Goal: Task Accomplishment & Management: Manage account settings

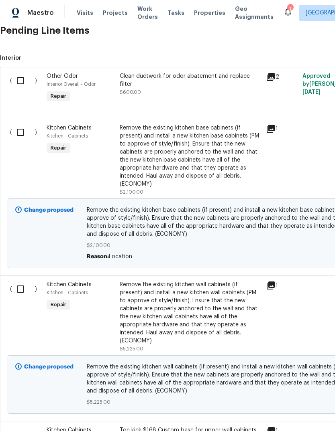
scroll to position [368, 0]
click at [26, 134] on input "checkbox" at bounding box center [23, 132] width 23 height 17
checkbox input "true"
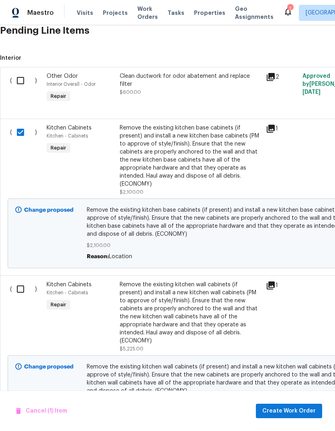
click at [30, 293] on input "checkbox" at bounding box center [23, 289] width 23 height 17
checkbox input "true"
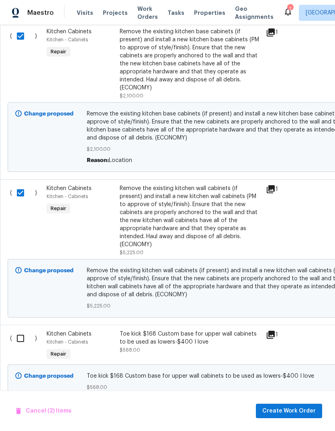
scroll to position [465, 0]
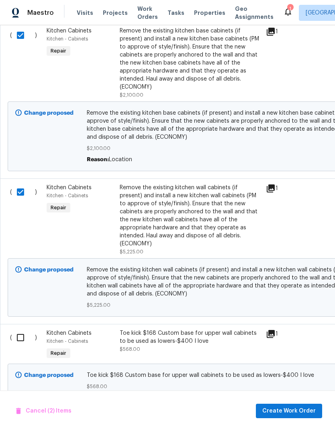
click at [27, 329] on input "checkbox" at bounding box center [23, 337] width 23 height 17
checkbox input "true"
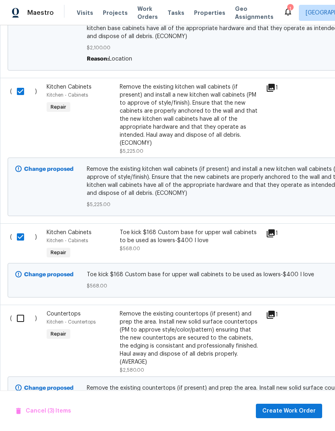
scroll to position [566, 0]
click at [21, 317] on input "checkbox" at bounding box center [23, 318] width 23 height 17
checkbox input "true"
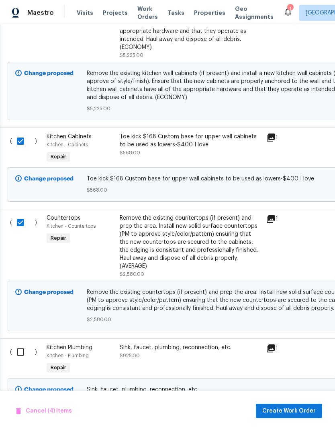
scroll to position [662, 0]
click at [26, 344] on input "checkbox" at bounding box center [23, 352] width 23 height 17
checkbox input "true"
click at [300, 417] on button "Create Work Order" at bounding box center [289, 411] width 66 height 15
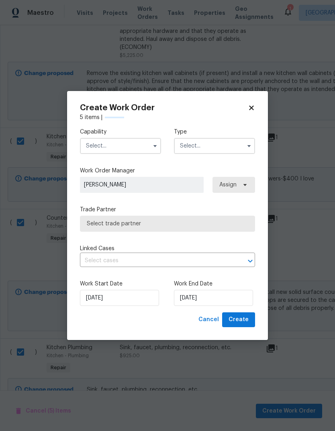
checkbox input "false"
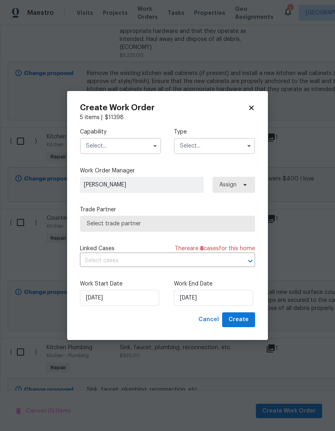
click at [140, 144] on input "text" at bounding box center [120, 146] width 81 height 16
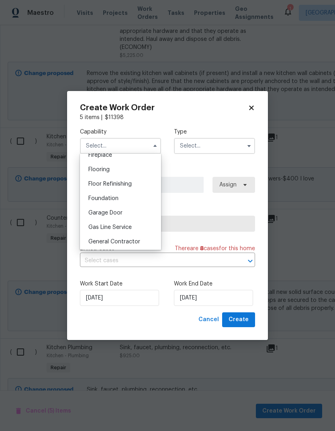
scroll to position [310, 0]
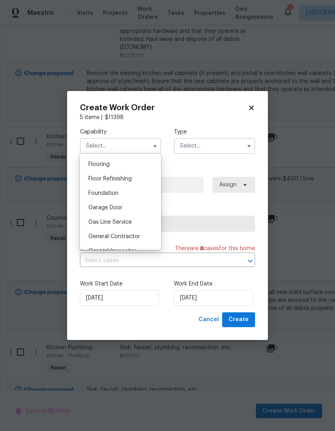
click at [134, 235] on span "General Contractor" at bounding box center [114, 237] width 52 height 6
type input "General Contractor"
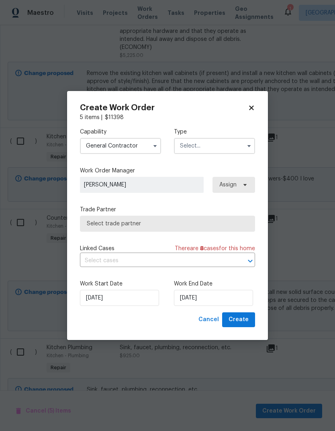
click at [216, 146] on input "text" at bounding box center [214, 146] width 81 height 16
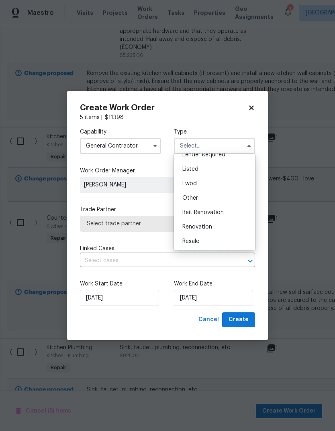
scroll to position [73, 0]
click at [220, 224] on div "Renovation" at bounding box center [214, 219] width 77 height 14
type input "Renovation"
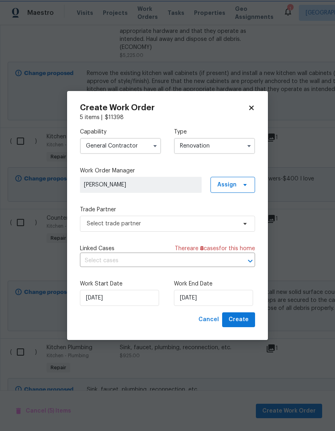
scroll to position [0, 0]
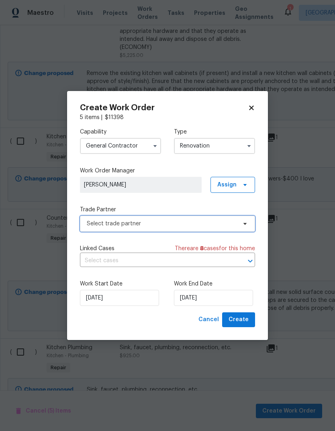
click at [219, 224] on span "Select trade partner" at bounding box center [162, 224] width 150 height 8
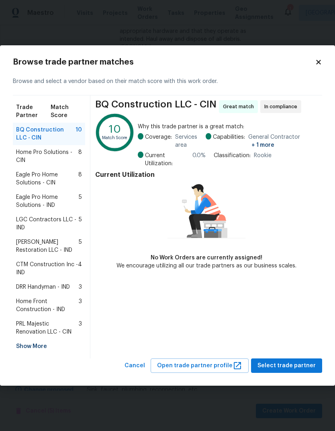
click at [24, 344] on div "Show More" at bounding box center [49, 346] width 72 height 14
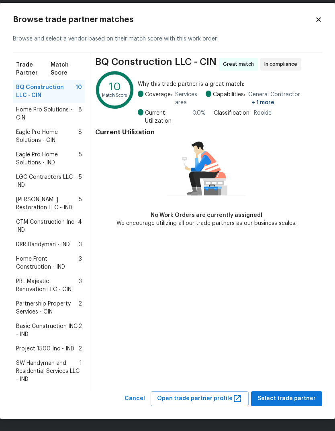
scroll to position [9, 0]
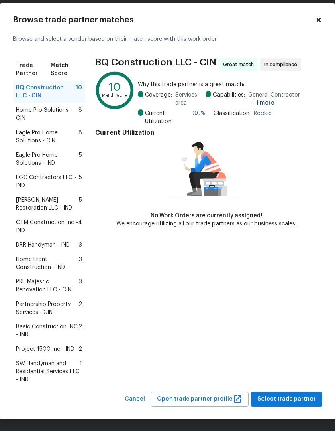
click at [320, 14] on div "Browse trade partner matches Browse and select a vendor based on their match sc…" at bounding box center [167, 211] width 335 height 416
click at [325, 18] on div "Browse trade partner matches Browse and select a vendor based on their match sc…" at bounding box center [167, 211] width 335 height 416
click at [320, 19] on icon at bounding box center [318, 20] width 4 height 4
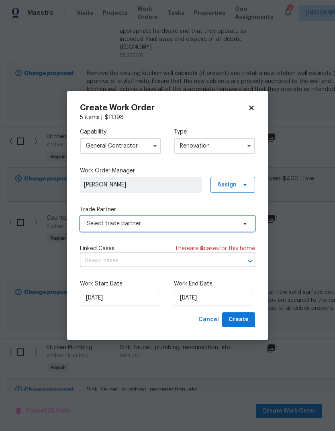
scroll to position [0, 0]
click at [225, 220] on span "Select trade partner" at bounding box center [162, 224] width 150 height 8
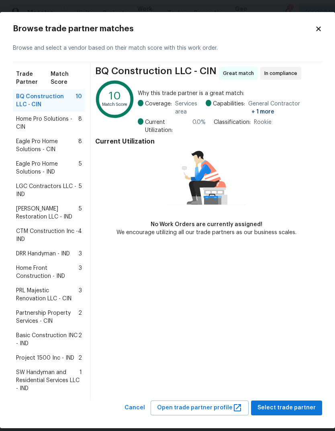
click at [58, 315] on span "Partnership Property Services - CIN" at bounding box center [47, 317] width 62 height 16
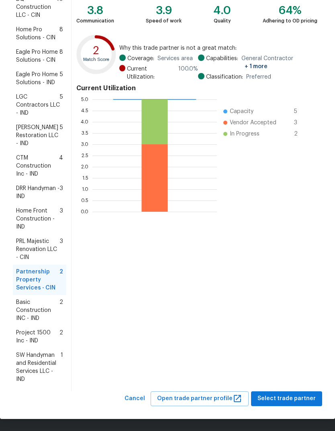
scroll to position [97, 0]
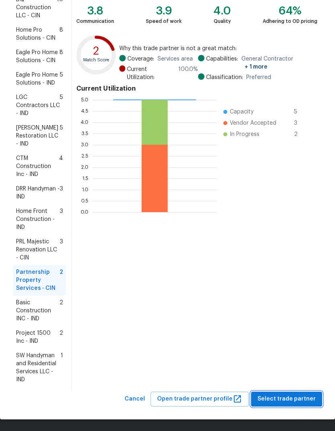
click at [298, 397] on span "Select trade partner" at bounding box center [286, 399] width 58 height 10
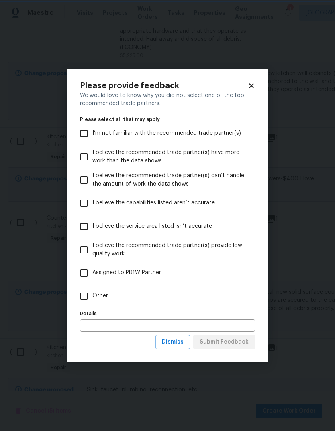
scroll to position [0, 0]
click at [86, 293] on input "Other" at bounding box center [83, 296] width 17 height 17
checkbox input "true"
click at [145, 323] on input "text" at bounding box center [167, 325] width 175 height 12
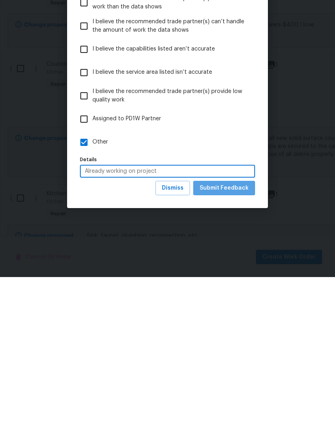
type input "Already working on project"
click at [233, 337] on span "Submit Feedback" at bounding box center [223, 342] width 49 height 10
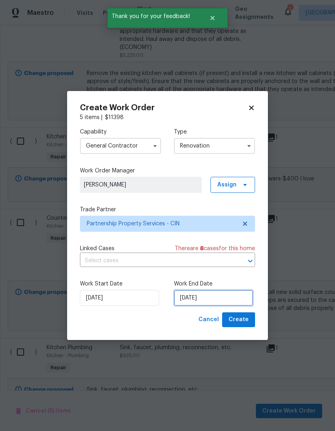
click at [209, 293] on input "10/9/2025" at bounding box center [213, 298] width 79 height 16
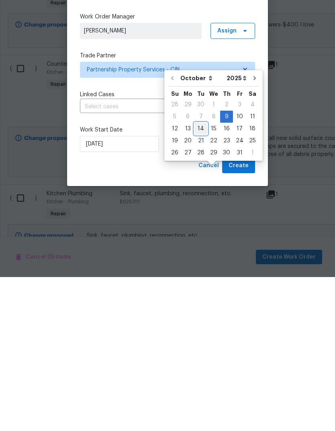
click at [202, 277] on div "14" at bounding box center [200, 282] width 13 height 11
type input "10/14/2025"
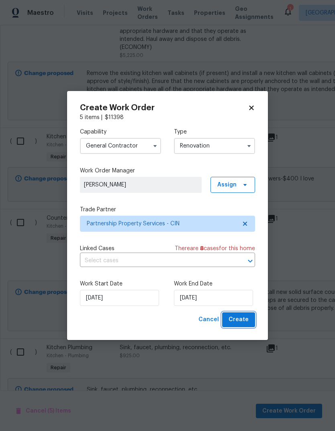
click at [240, 320] on span "Create" at bounding box center [238, 320] width 20 height 10
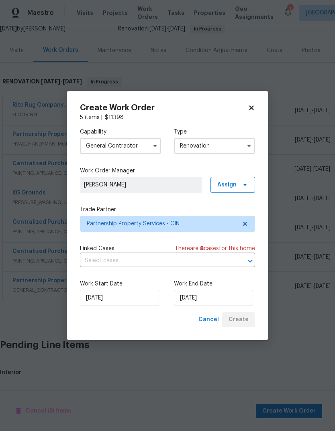
scroll to position [53, 0]
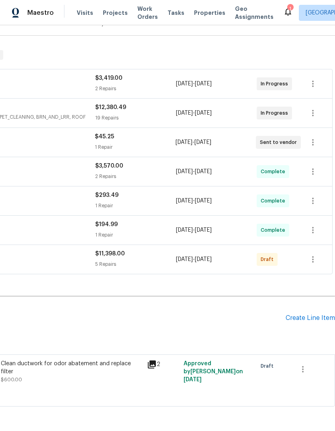
scroll to position [110, 119]
click at [308, 254] on button "button" at bounding box center [312, 259] width 19 height 19
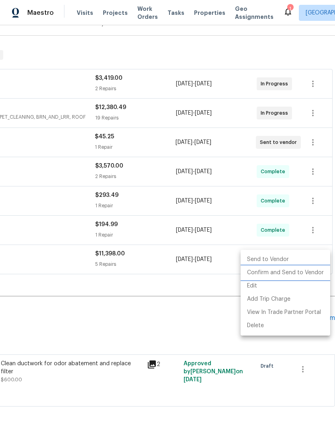
click at [302, 277] on li "Confirm and Send to Vendor" at bounding box center [284, 272] width 89 height 13
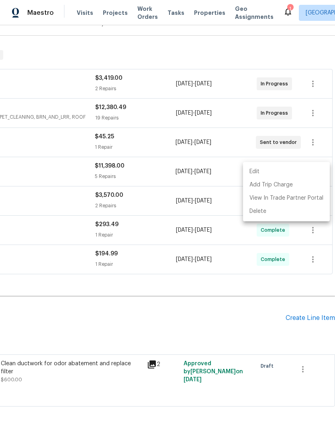
click at [208, 339] on div at bounding box center [167, 215] width 335 height 431
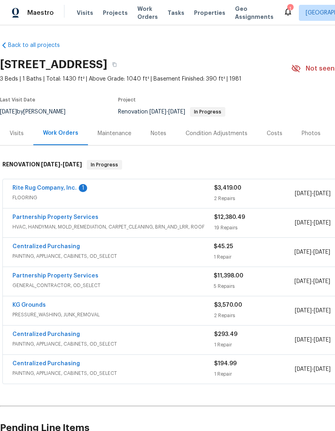
scroll to position [0, 0]
click at [156, 134] on div "Notes" at bounding box center [158, 134] width 16 height 8
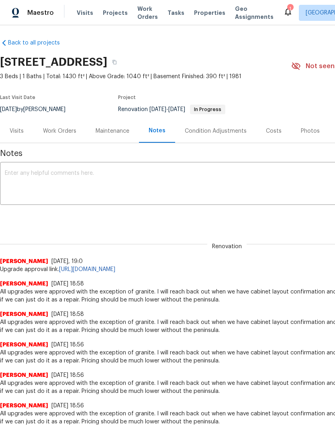
scroll to position [2, 0]
click at [184, 176] on textarea at bounding box center [227, 184] width 444 height 28
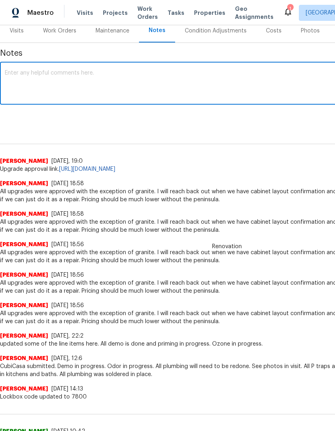
scroll to position [103, 0]
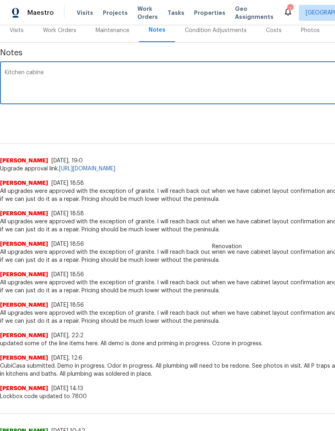
type textarea "Kitchen"
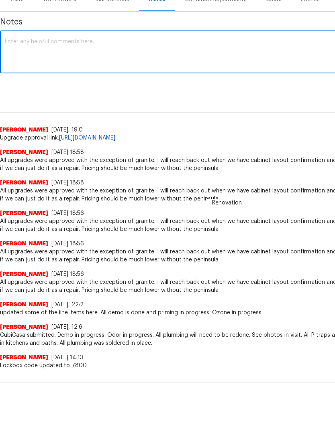
scroll to position [90, 0]
click at [100, 83] on textarea "All demo complete Paint approximately 5 to 6 coats to cover" at bounding box center [227, 97] width 444 height 28
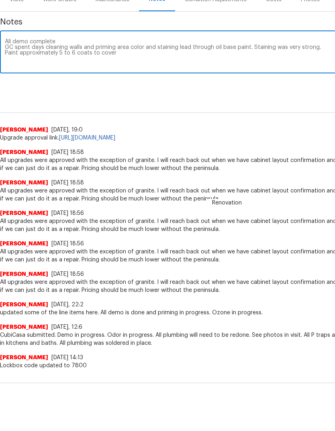
click at [179, 83] on textarea "All demo complete GC spent days cleaning walls and priming area color and stain…" at bounding box center [227, 97] width 444 height 28
click at [324, 83] on textarea "All demo complete GC spent days cleaning walls and priming area color and stain…" at bounding box center [227, 97] width 444 height 28
click at [314, 83] on textarea "All demo complete GC spent days cleaning walls and priming area color and stain…" at bounding box center [227, 97] width 444 height 28
click at [128, 83] on textarea "All demo complete GC spent days cleaning walls and priming area color and stain…" at bounding box center [227, 97] width 444 height 28
click at [47, 83] on textarea "All demo complete GC spent days cleaning walls and priming, extreme smoke odor …" at bounding box center [227, 97] width 444 height 28
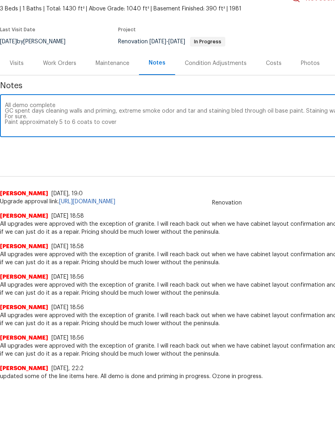
scroll to position [26, 0]
click at [37, 146] on textarea "All demo complete GC spent days cleaning walls and priming, extreme smoke odor …" at bounding box center [227, 160] width 444 height 28
click at [181, 146] on textarea "All demo complete GC spent days cleaning walls and priming, extreme smoke odor …" at bounding box center [227, 160] width 444 height 28
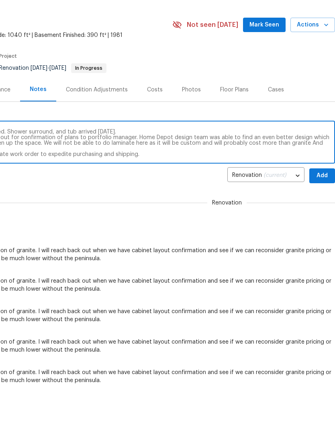
scroll to position [0, 119]
type textarea "All demo complete GC spent days cleaning walls and priming, extreme smoke odor …"
click at [323, 215] on span "Add" at bounding box center [321, 220] width 13 height 10
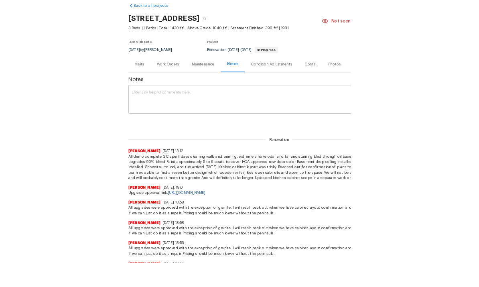
scroll to position [87, 0]
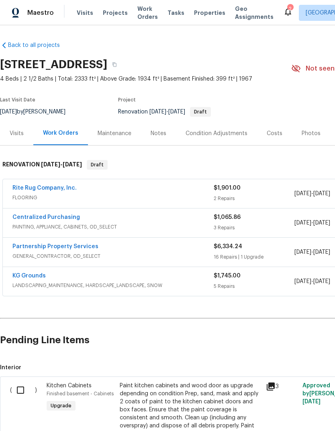
click at [51, 249] on link "Partnership Property Services" at bounding box center [55, 247] width 86 height 6
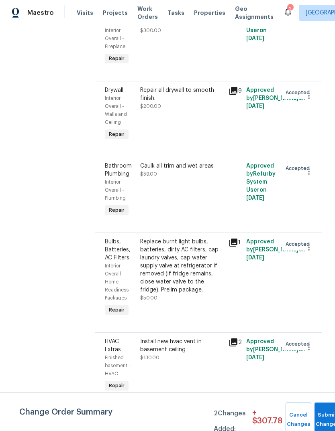
scroll to position [1605, 0]
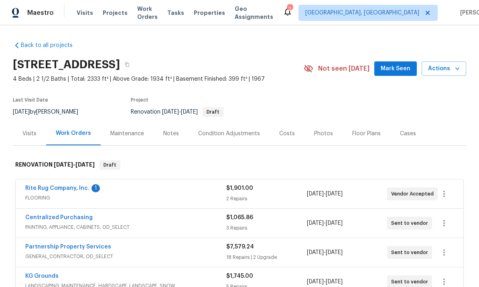
click at [334, 63] on button "Mark Seen" at bounding box center [395, 68] width 43 height 15
click at [334, 67] on span "Actions" at bounding box center [444, 69] width 32 height 10
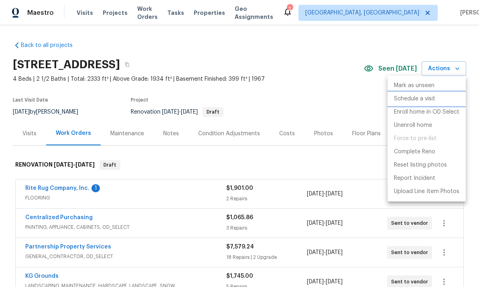
click at [334, 99] on p "Schedule a visit" at bounding box center [414, 99] width 41 height 8
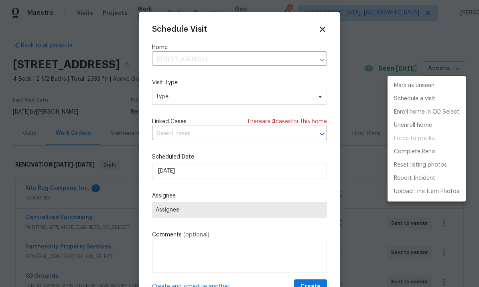
click at [228, 93] on div at bounding box center [239, 143] width 479 height 287
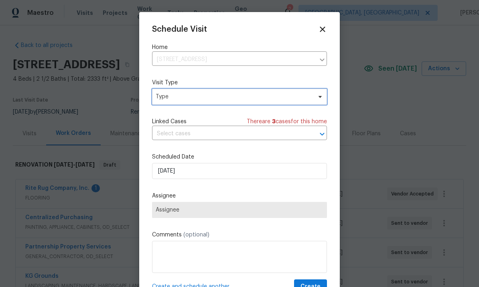
click at [221, 100] on span "Type" at bounding box center [234, 97] width 156 height 8
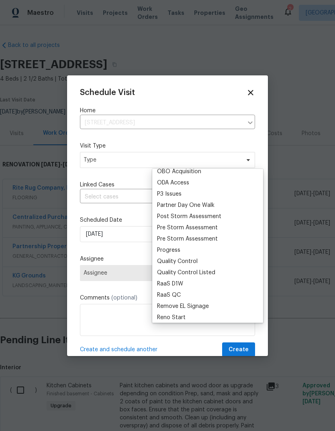
scroll to position [468, 0]
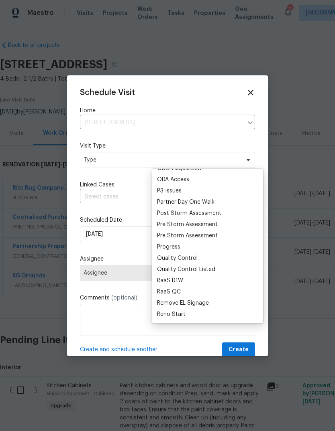
click at [177, 245] on div "Progress" at bounding box center [168, 247] width 23 height 8
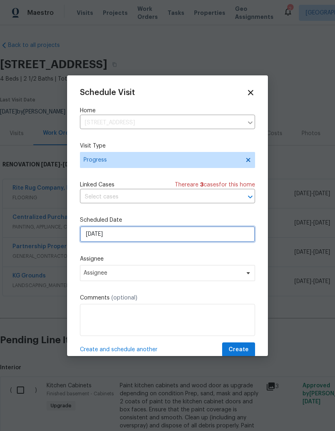
click at [187, 235] on input "10/9/2025" at bounding box center [167, 234] width 175 height 16
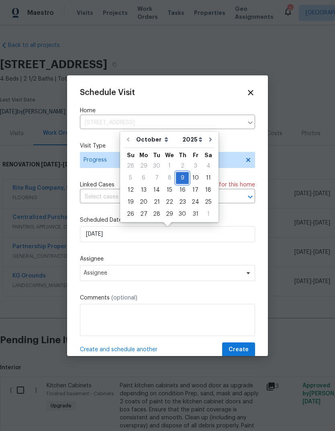
click at [185, 182] on div "9" at bounding box center [182, 177] width 13 height 11
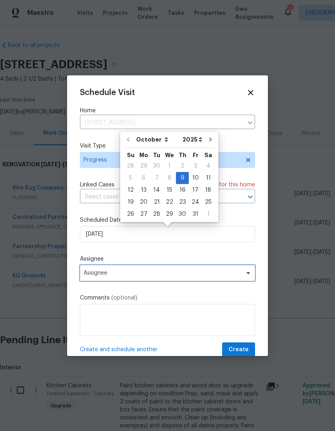
click at [167, 276] on span "Assignee" at bounding box center [161, 273] width 157 height 6
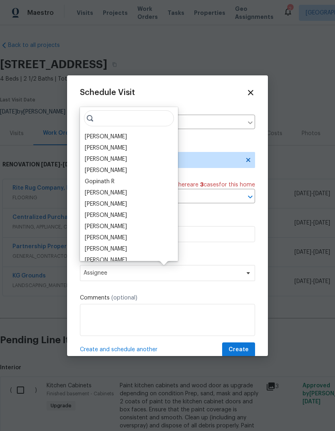
click at [114, 136] on div "[PERSON_NAME]" at bounding box center [106, 137] width 42 height 8
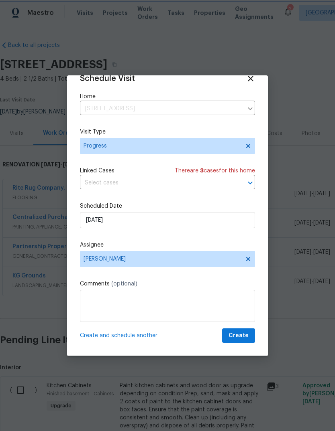
scroll to position [16, 0]
click at [148, 335] on span "Create and schedule another" at bounding box center [118, 336] width 77 height 8
click at [166, 216] on input "10/9/2025" at bounding box center [167, 220] width 175 height 16
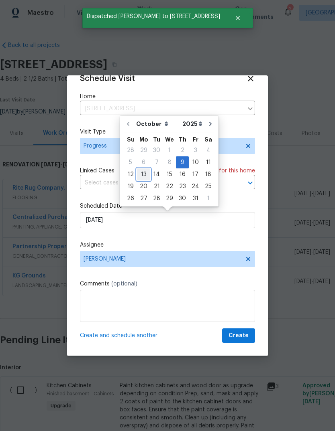
click at [142, 174] on div "13" at bounding box center [143, 174] width 13 height 11
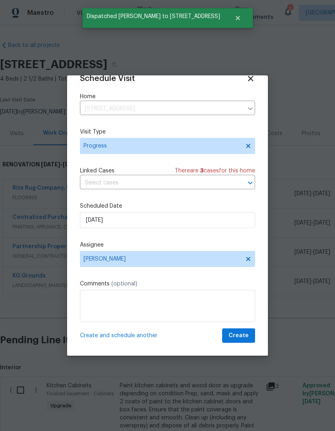
click at [144, 339] on span "Create and schedule another" at bounding box center [118, 336] width 77 height 8
click at [176, 215] on input "10/13/2025" at bounding box center [167, 220] width 175 height 16
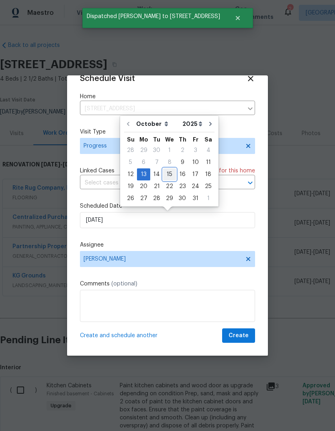
click at [172, 174] on div "15" at bounding box center [169, 174] width 13 height 11
type input "10/15/2025"
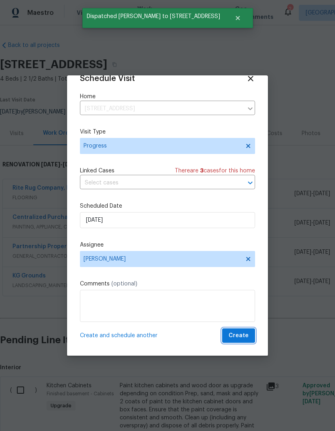
click at [240, 333] on span "Create" at bounding box center [238, 336] width 20 height 10
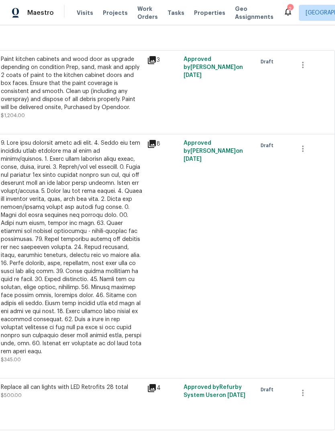
scroll to position [326, 119]
click at [307, 389] on icon "button" at bounding box center [303, 394] width 10 height 10
click at [310, 358] on li "Cancel" at bounding box center [308, 355] width 31 height 13
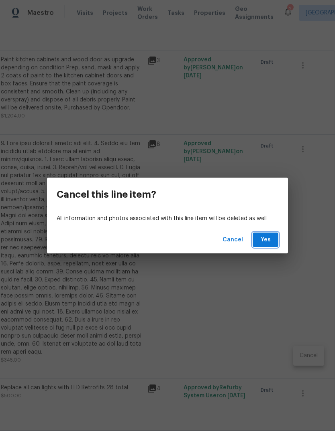
click at [267, 240] on span "Yes" at bounding box center [265, 240] width 13 height 10
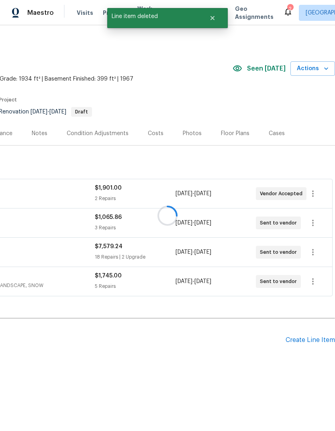
click at [264, 243] on div at bounding box center [167, 215] width 335 height 431
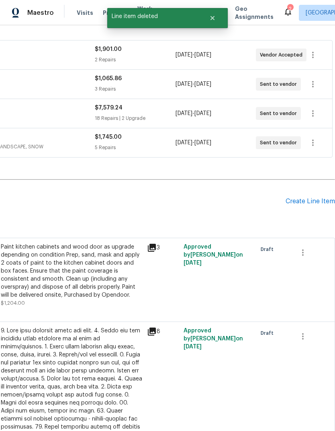
scroll to position [138, 119]
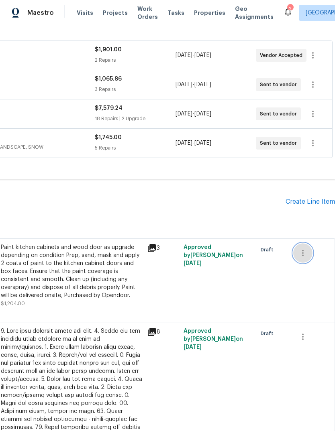
click at [304, 254] on icon "button" at bounding box center [303, 253] width 10 height 10
click at [308, 252] on li "Cancel" at bounding box center [308, 252] width 31 height 13
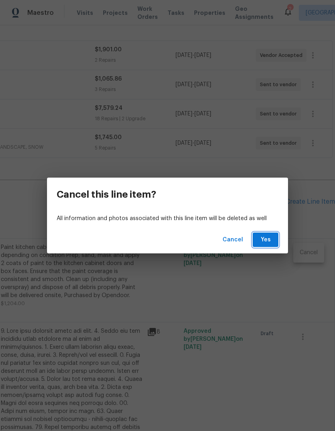
click at [272, 241] on button "Yes" at bounding box center [265, 240] width 26 height 15
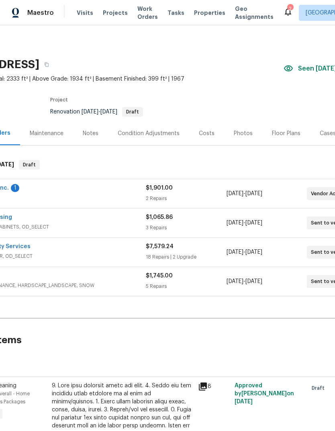
scroll to position [0, 66]
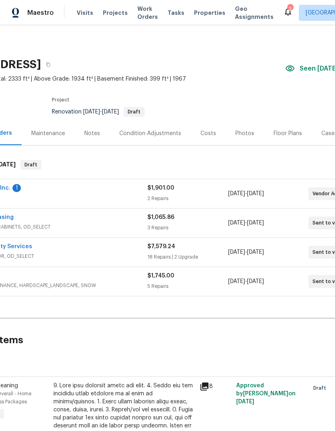
click at [283, 135] on div "Floor Plans" at bounding box center [287, 134] width 28 height 8
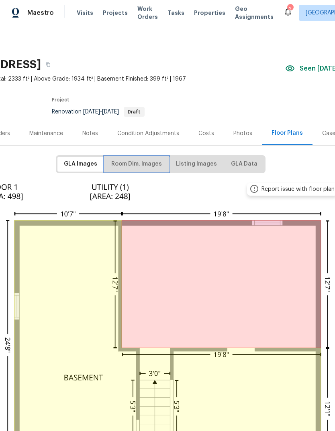
click at [135, 165] on span "Room Dim. Images" at bounding box center [136, 164] width 51 height 10
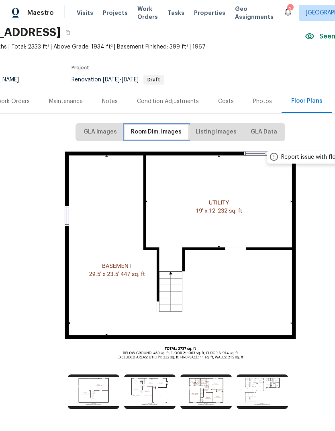
scroll to position [32, 47]
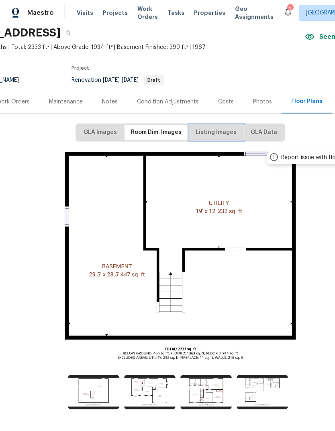
click at [223, 134] on span "Listing Images" at bounding box center [215, 133] width 41 height 10
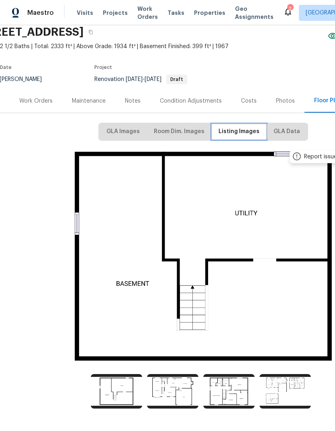
scroll to position [32, 24]
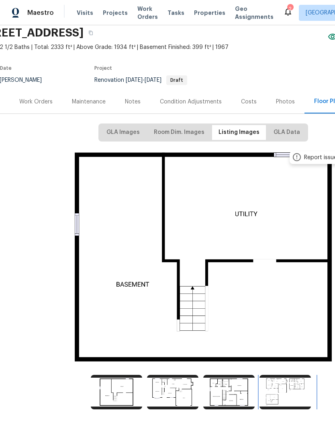
click at [284, 391] on img at bounding box center [284, 392] width 51 height 34
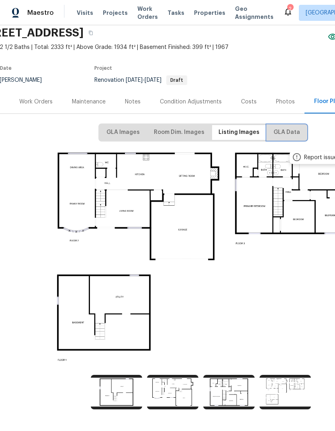
click at [284, 136] on span "GLA Data" at bounding box center [286, 133] width 26 height 10
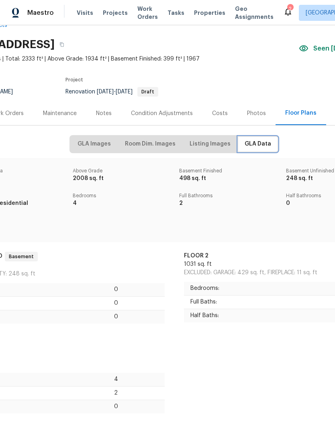
scroll to position [18, 65]
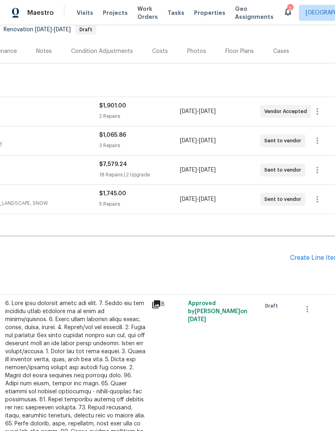
scroll to position [82, 116]
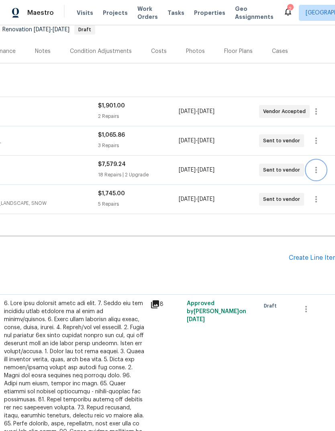
click at [316, 168] on icon "button" at bounding box center [316, 170] width 10 height 10
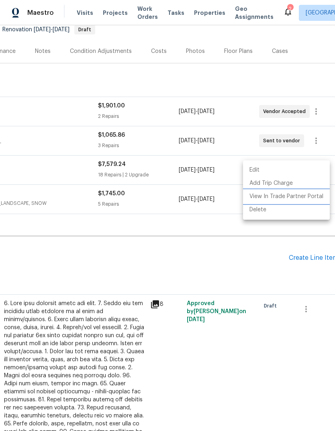
click at [306, 197] on li "View In Trade Partner Portal" at bounding box center [286, 196] width 87 height 13
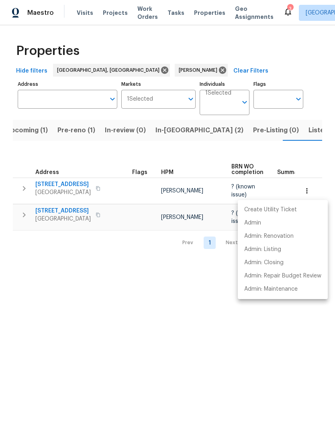
scroll to position [0, 12]
click at [67, 131] on div at bounding box center [167, 215] width 335 height 431
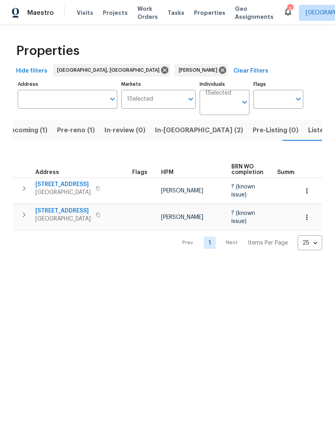
click at [64, 129] on span "Pre-reno (1)" at bounding box center [76, 130] width 38 height 11
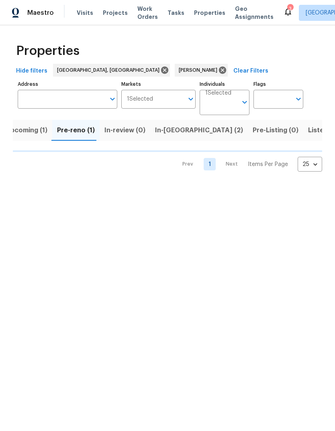
click at [75, 135] on span "Pre-reno (1)" at bounding box center [76, 130] width 38 height 11
